Goal: Information Seeking & Learning: Find contact information

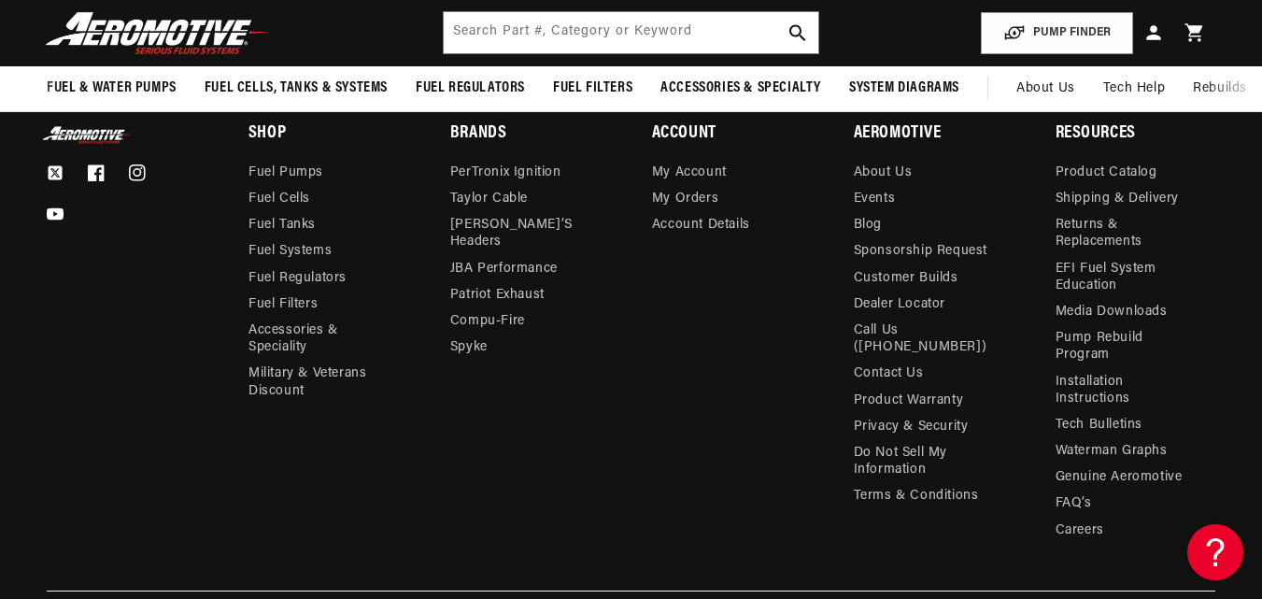
scroll to position [6134, 0]
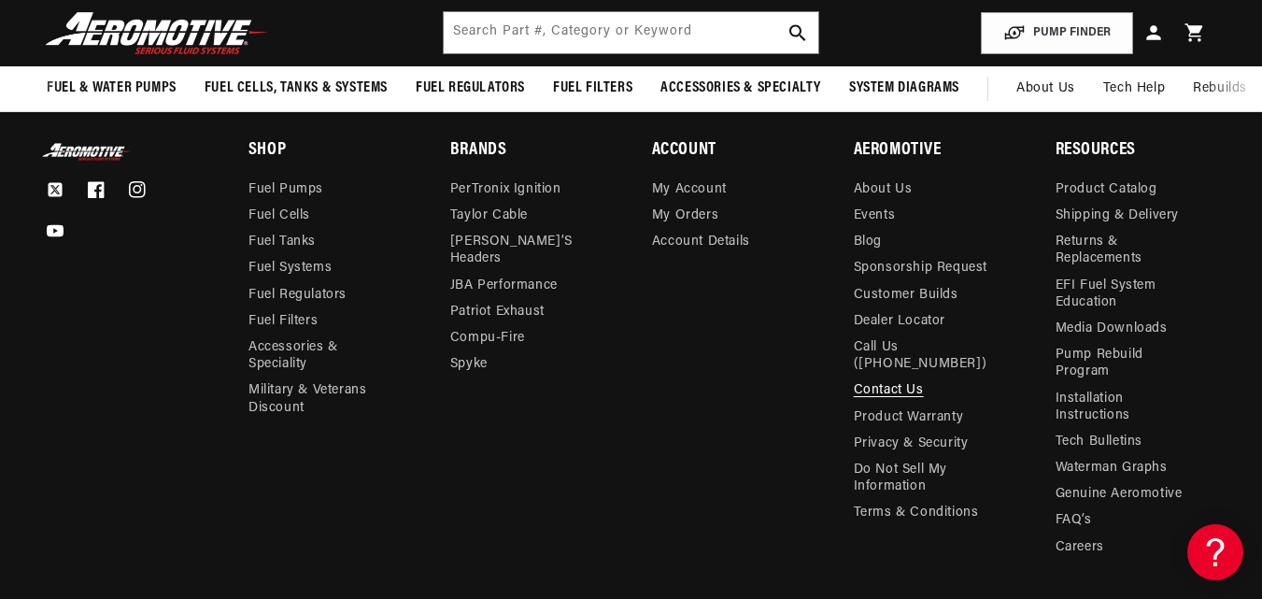
click at [894, 378] on link "Contact Us" at bounding box center [889, 390] width 70 height 26
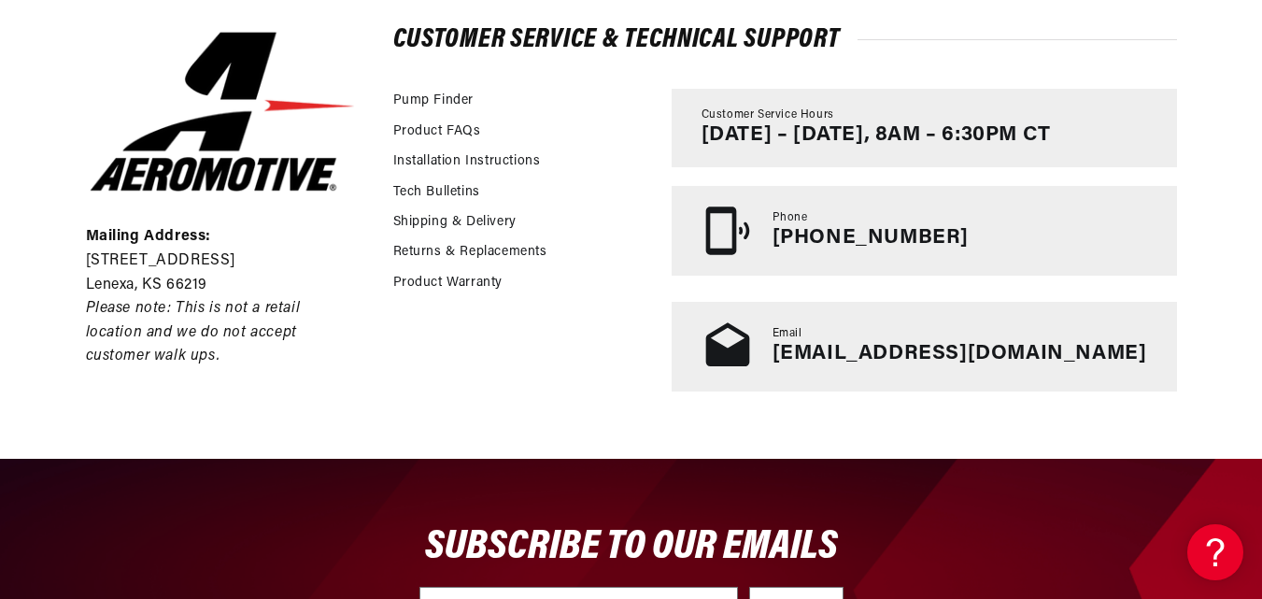
click at [1130, 354] on div "Email [EMAIL_ADDRESS][DOMAIN_NAME]" at bounding box center [924, 347] width 505 height 90
